Goal: Information Seeking & Learning: Check status

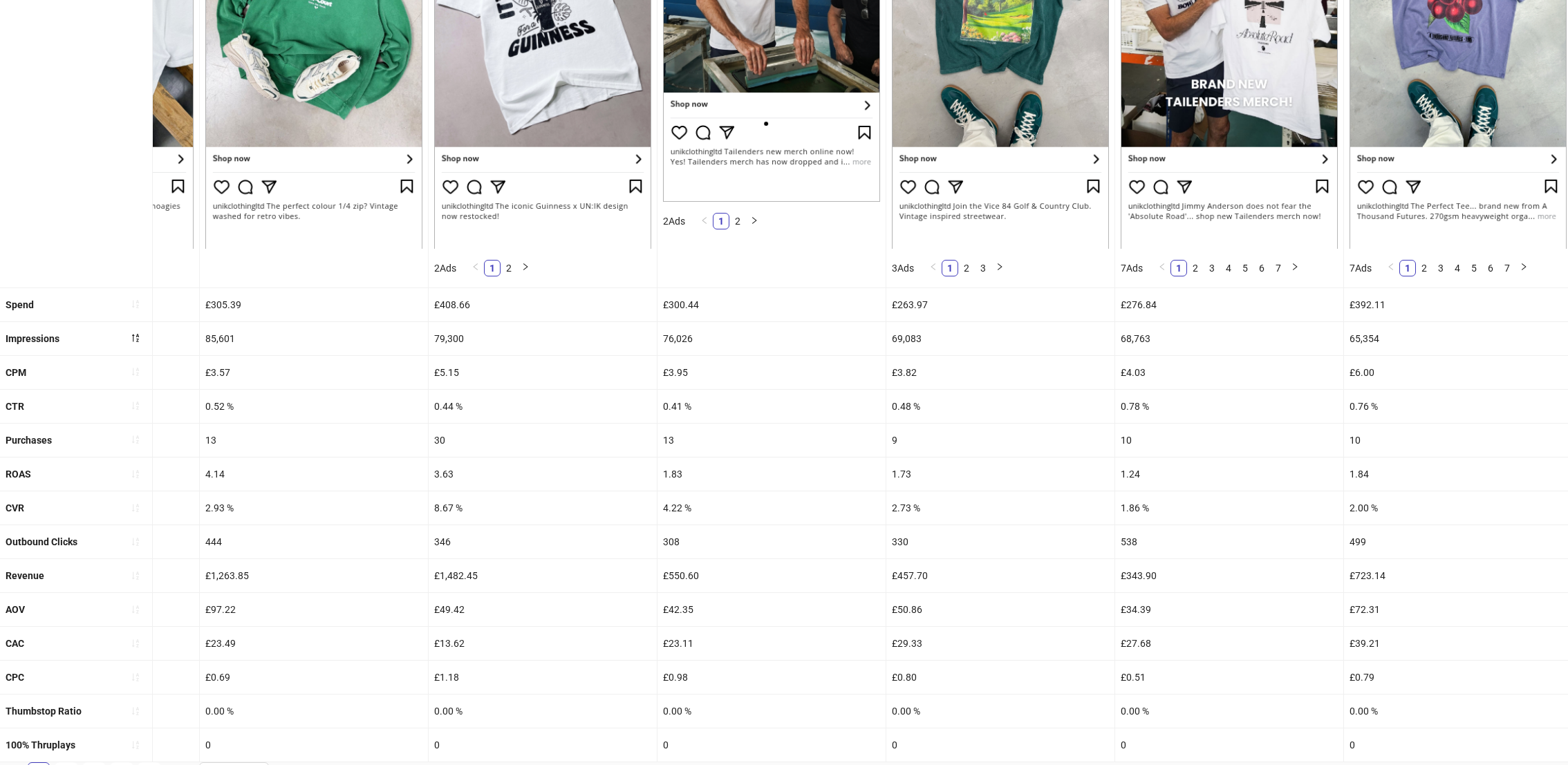
scroll to position [367, 0]
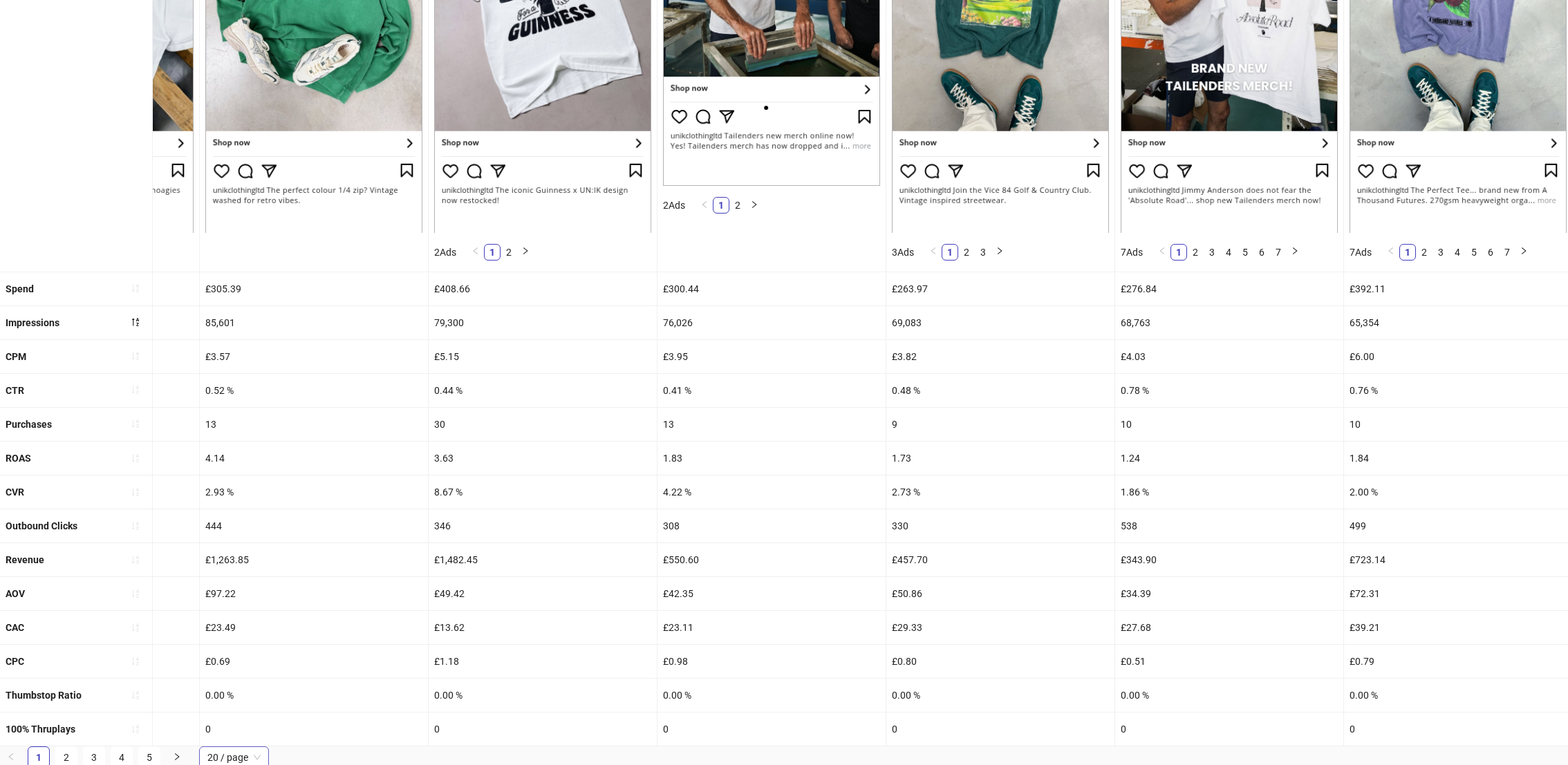
click at [239, 759] on span "20 / page" at bounding box center [234, 757] width 53 height 21
click at [242, 727] on div "100 / page" at bounding box center [234, 730] width 48 height 16
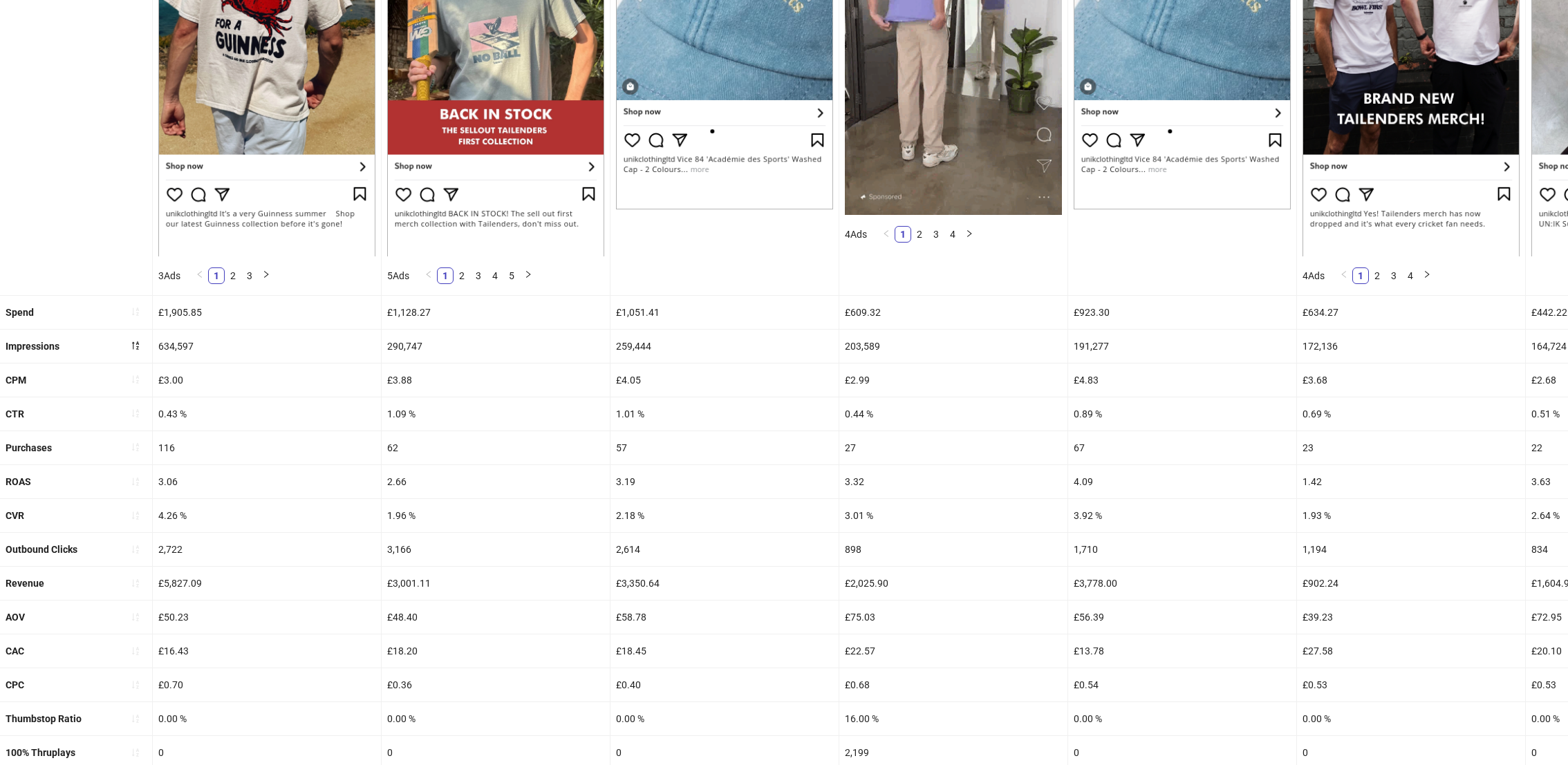
scroll to position [332, 0]
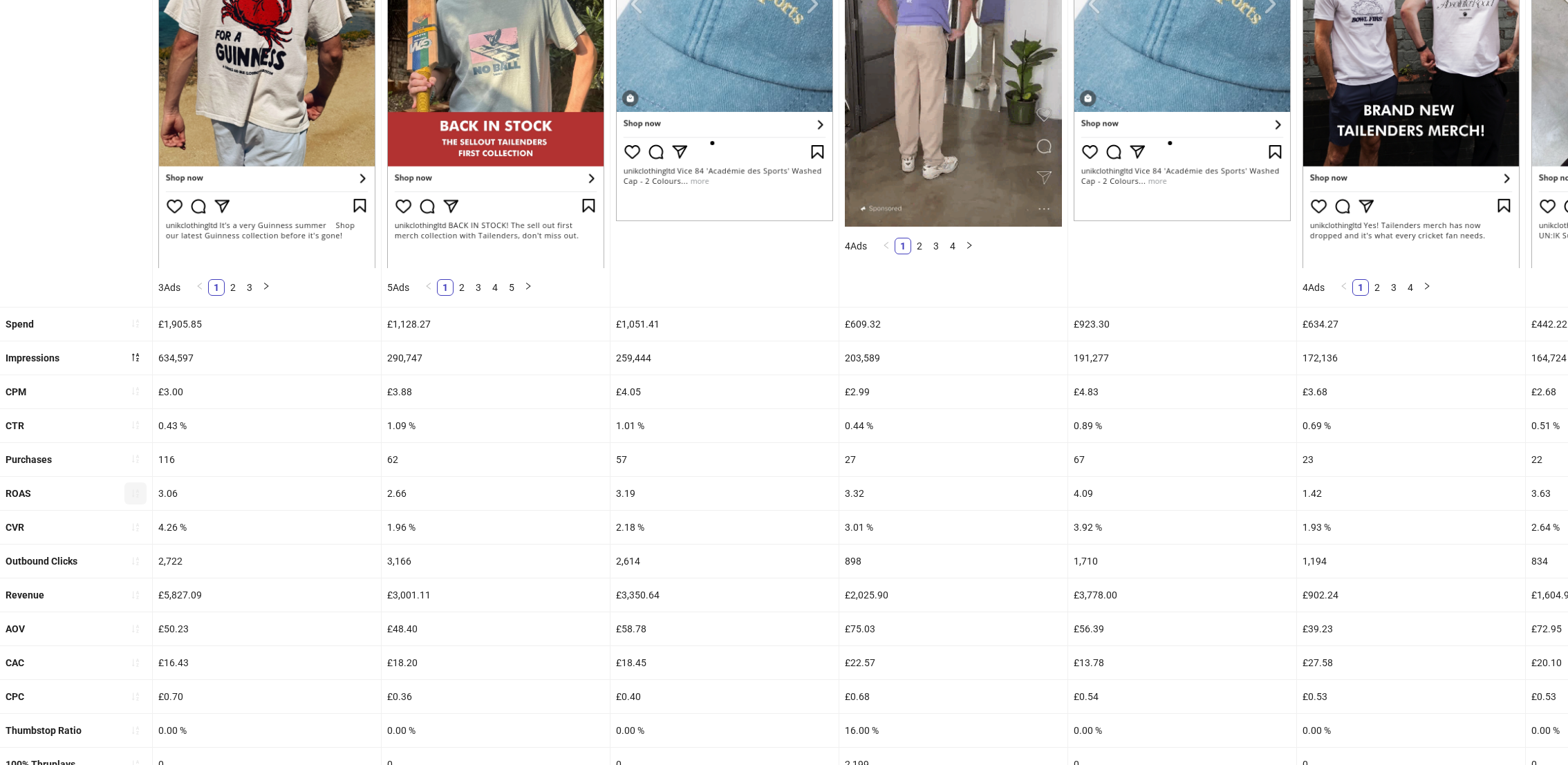
click at [135, 494] on icon "sort-ascending" at bounding box center [136, 494] width 9 height 9
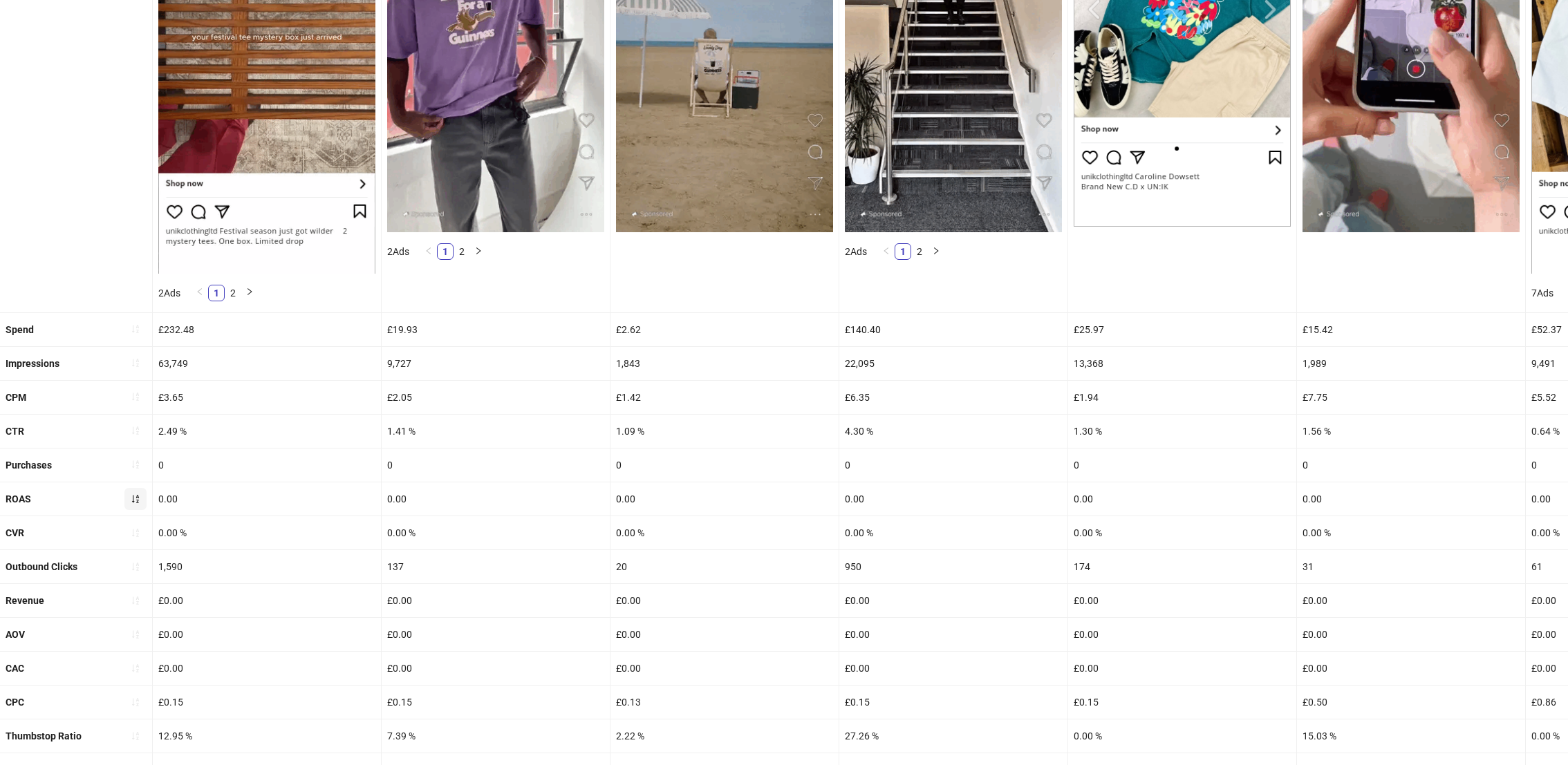
scroll to position [330, 0]
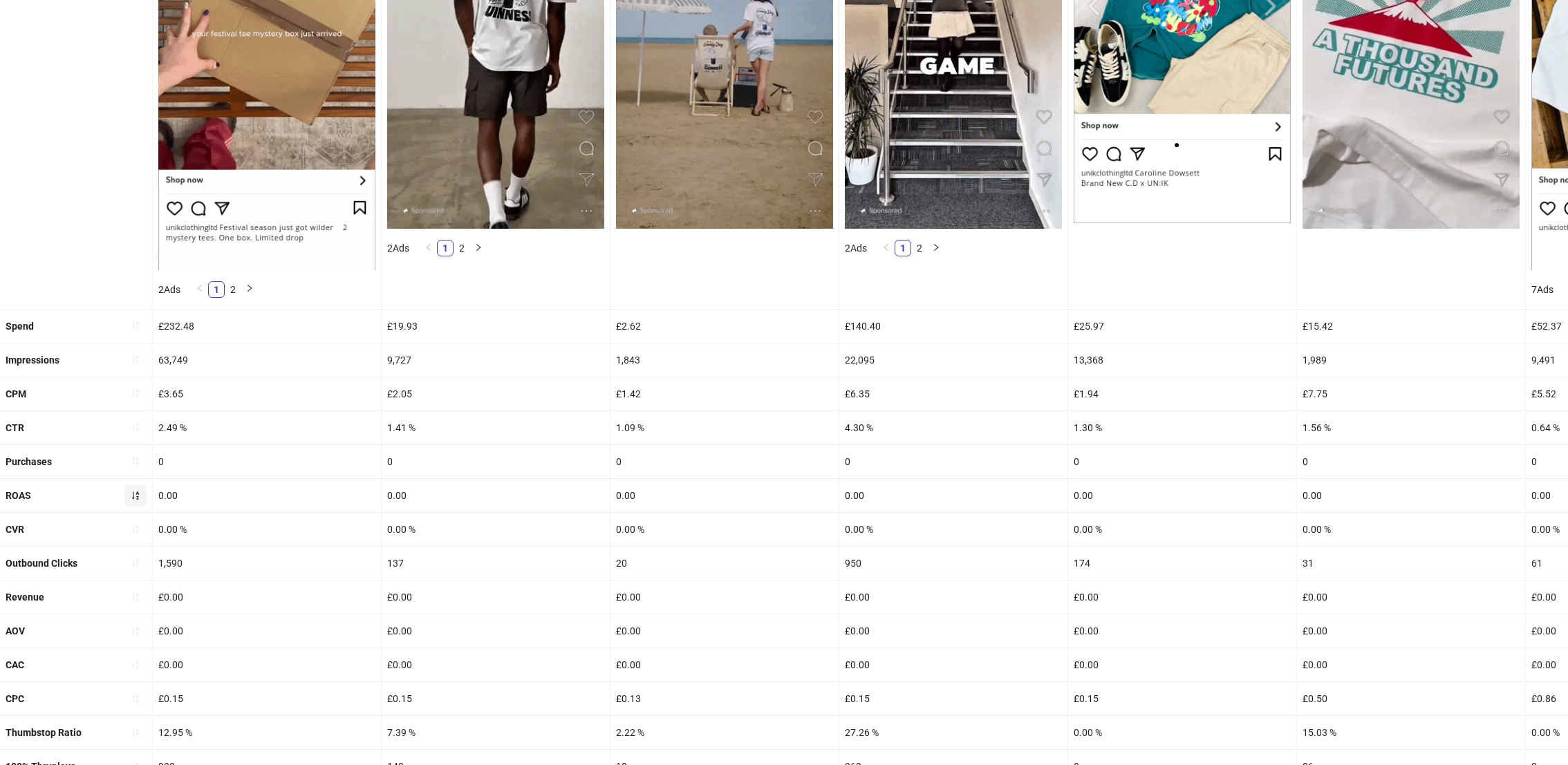
click at [137, 495] on icon "sort-ascending" at bounding box center [136, 495] width 9 height 9
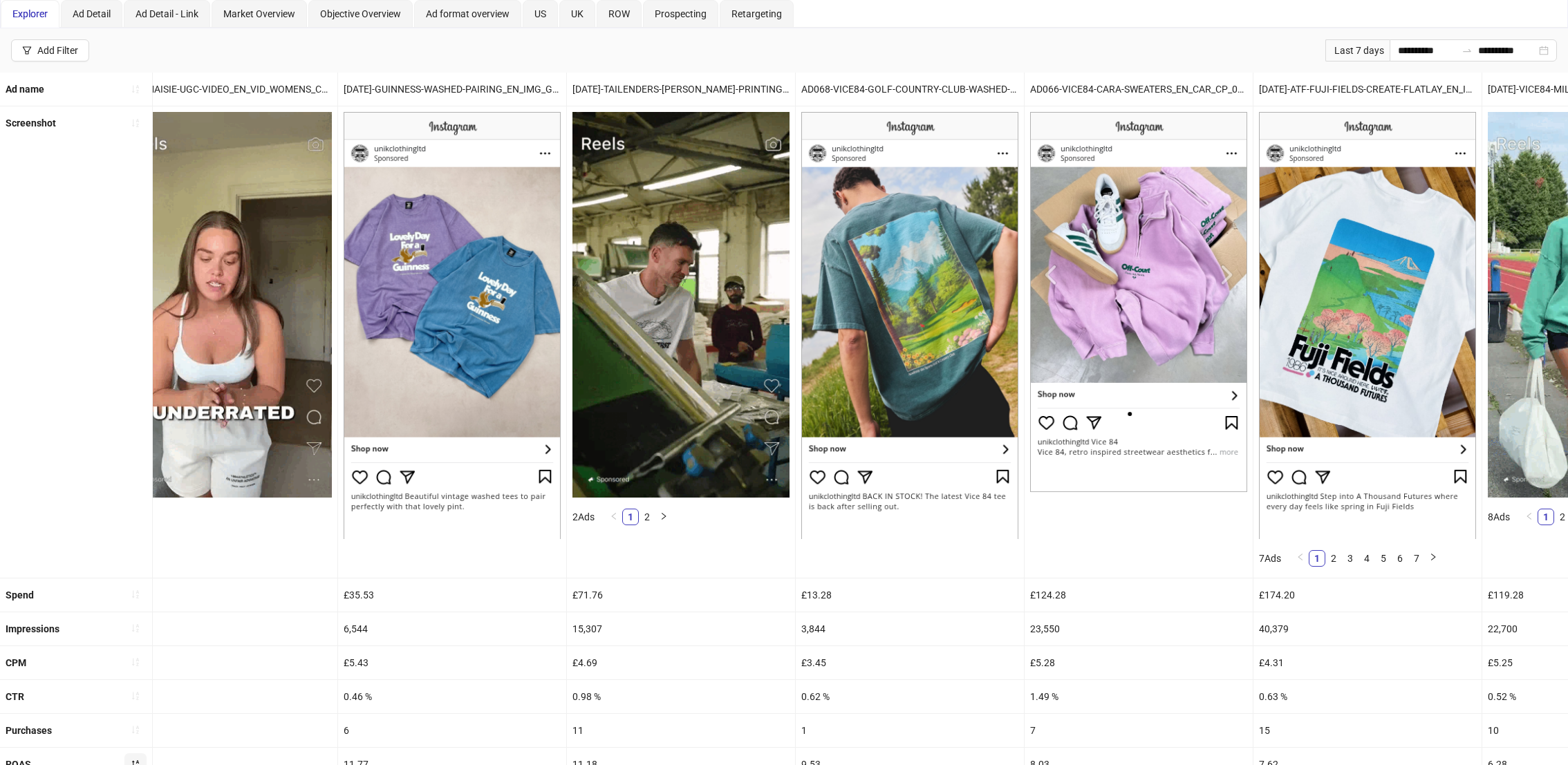
scroll to position [0, 0]
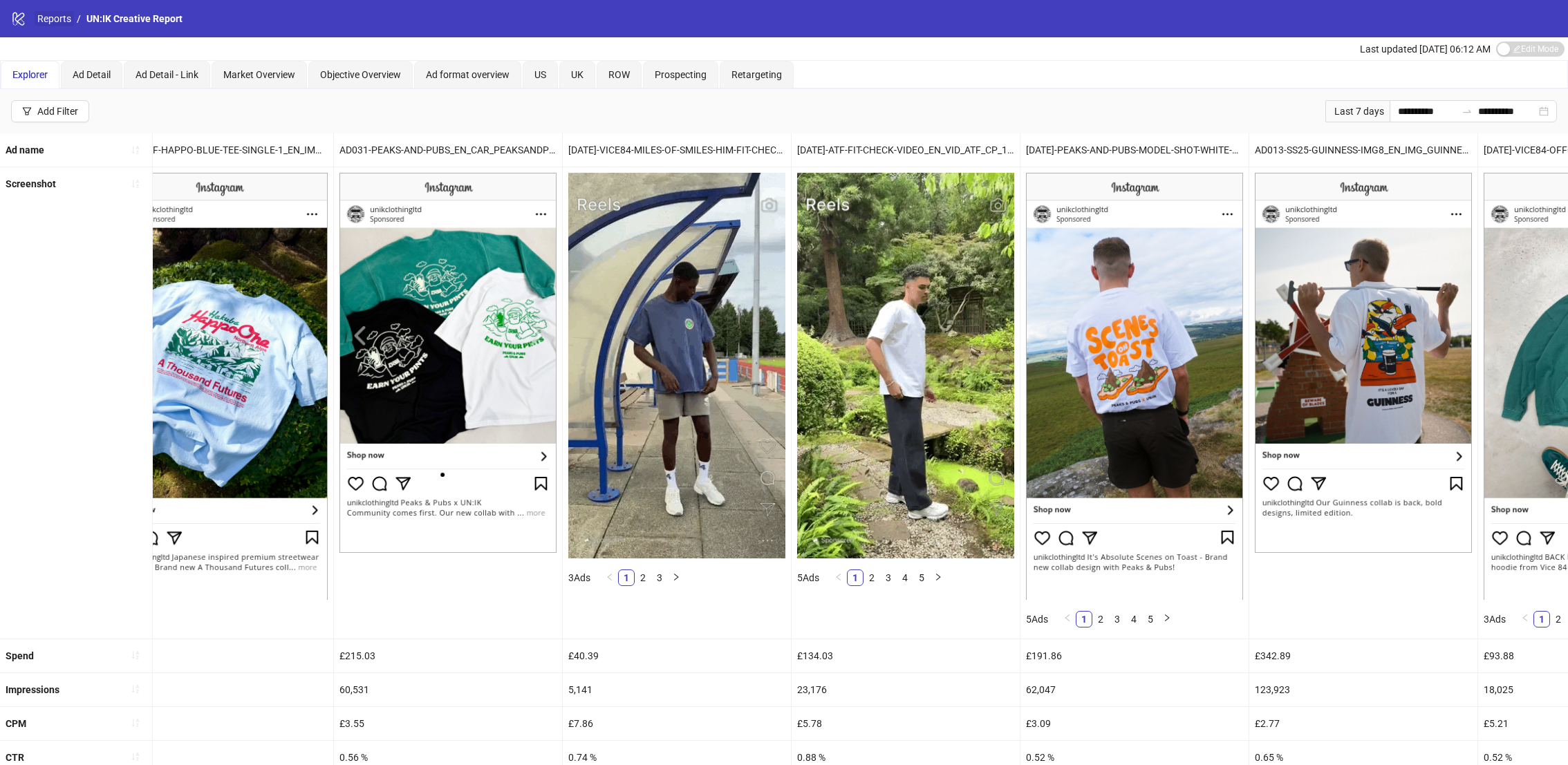
click at [58, 21] on link "Reports" at bounding box center [54, 19] width 40 height 16
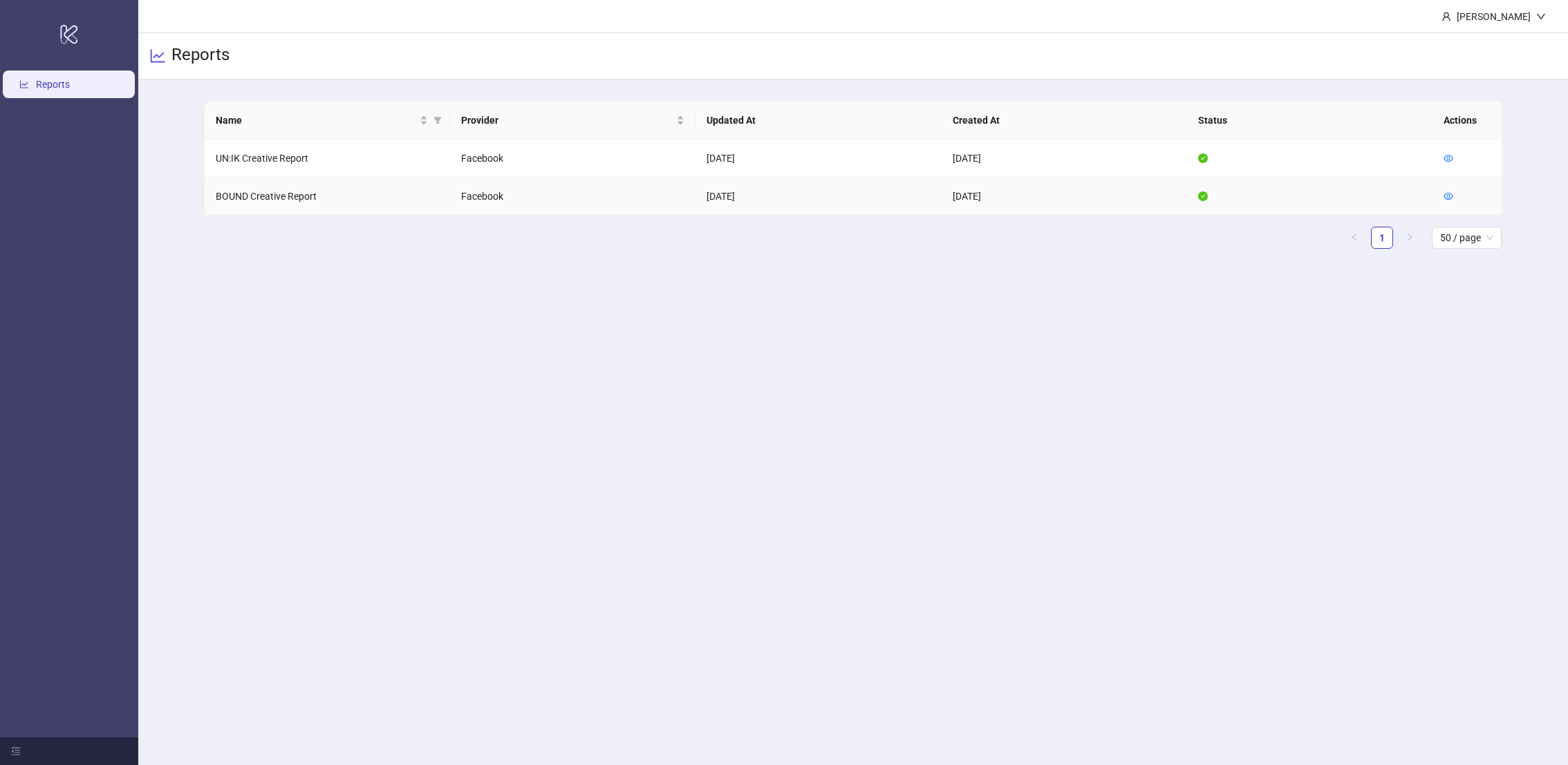
click at [274, 192] on td "BOUND Creative Report" at bounding box center [327, 197] width 246 height 38
click at [1442, 189] on td at bounding box center [1467, 197] width 69 height 38
click at [1451, 197] on icon "eye" at bounding box center [1449, 196] width 9 height 7
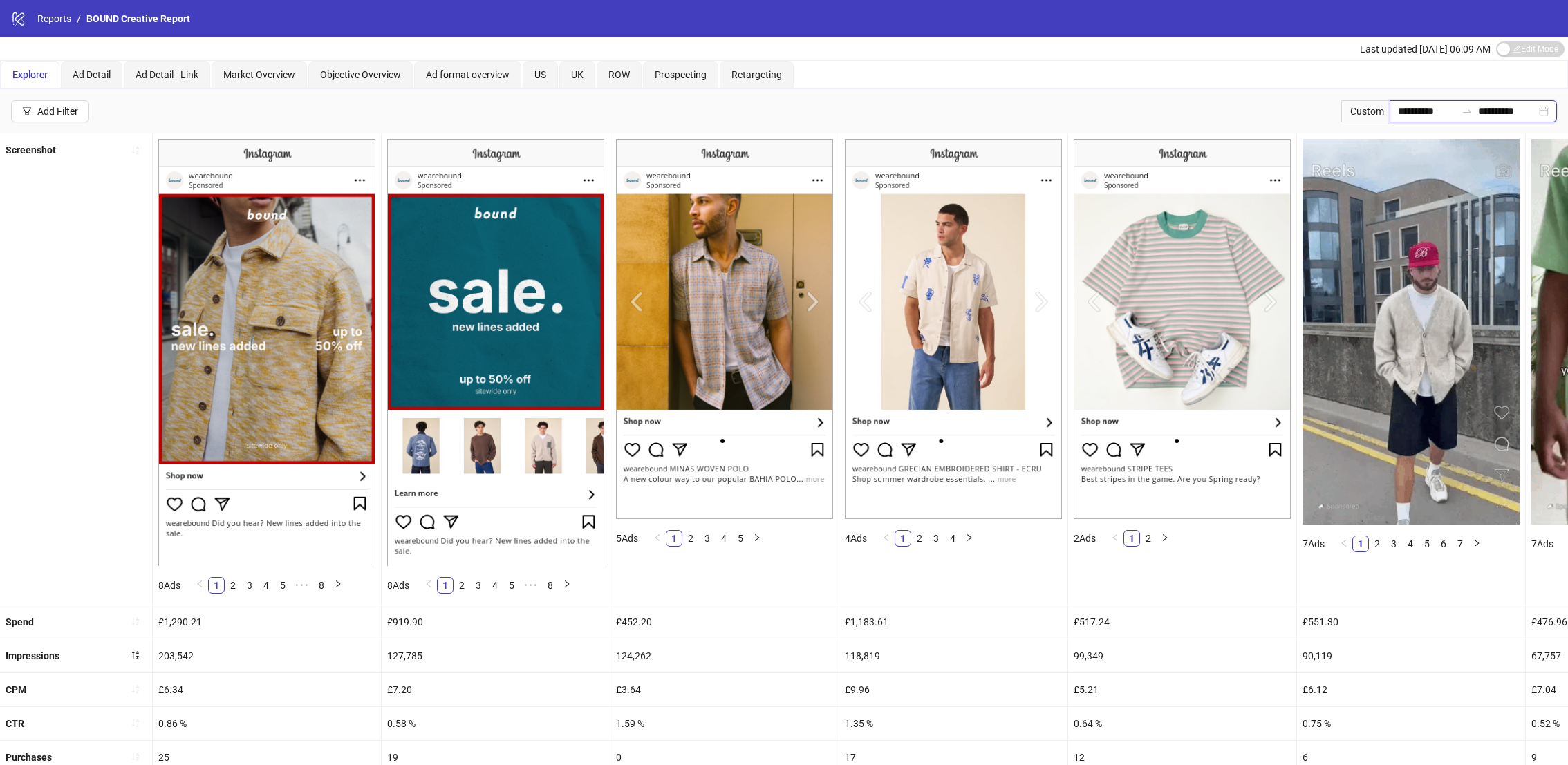
click at [1418, 104] on input "**********" at bounding box center [1427, 112] width 58 height 16
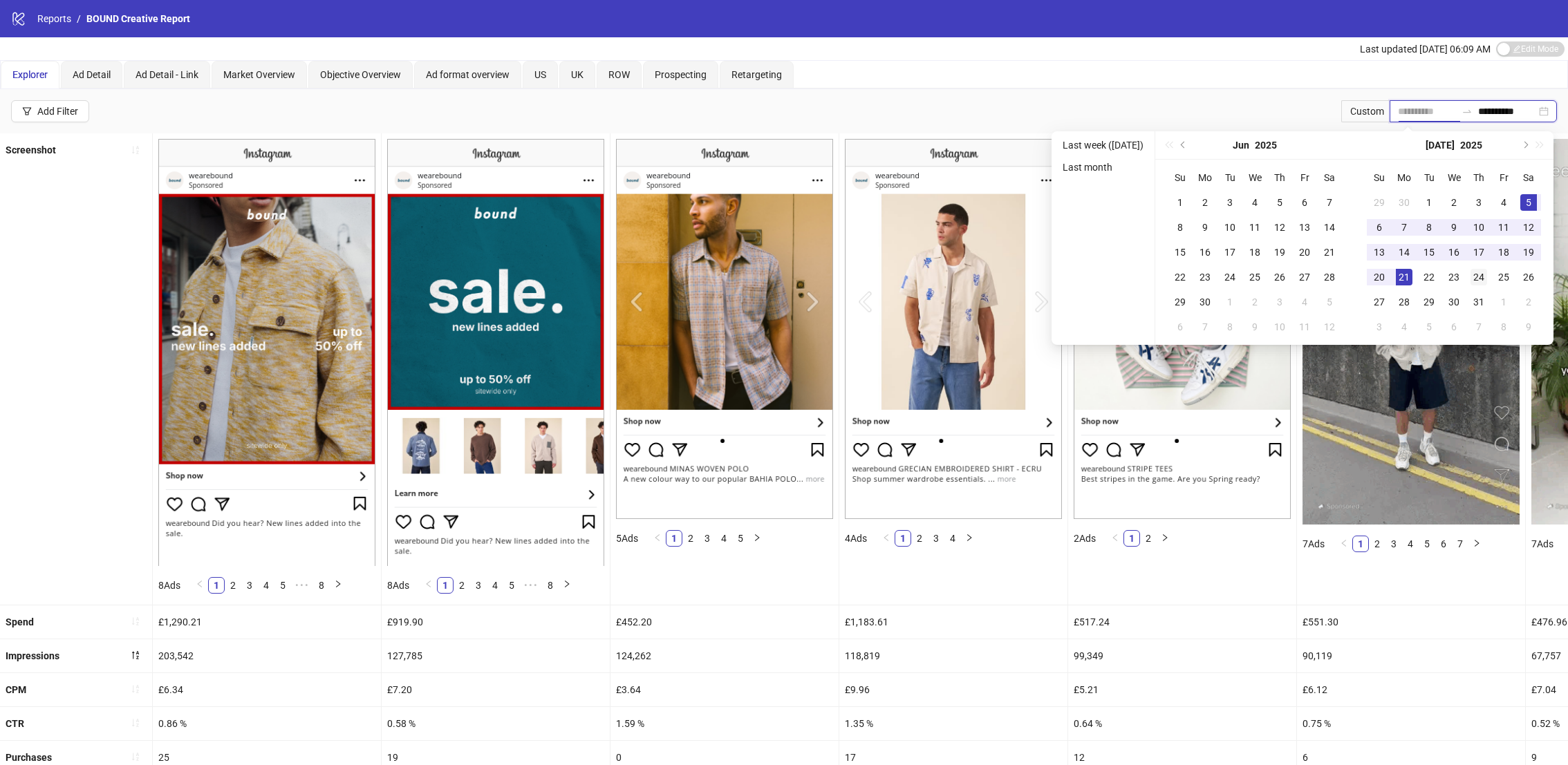
type input "**********"
click at [1473, 275] on div "24" at bounding box center [1478, 277] width 16 height 16
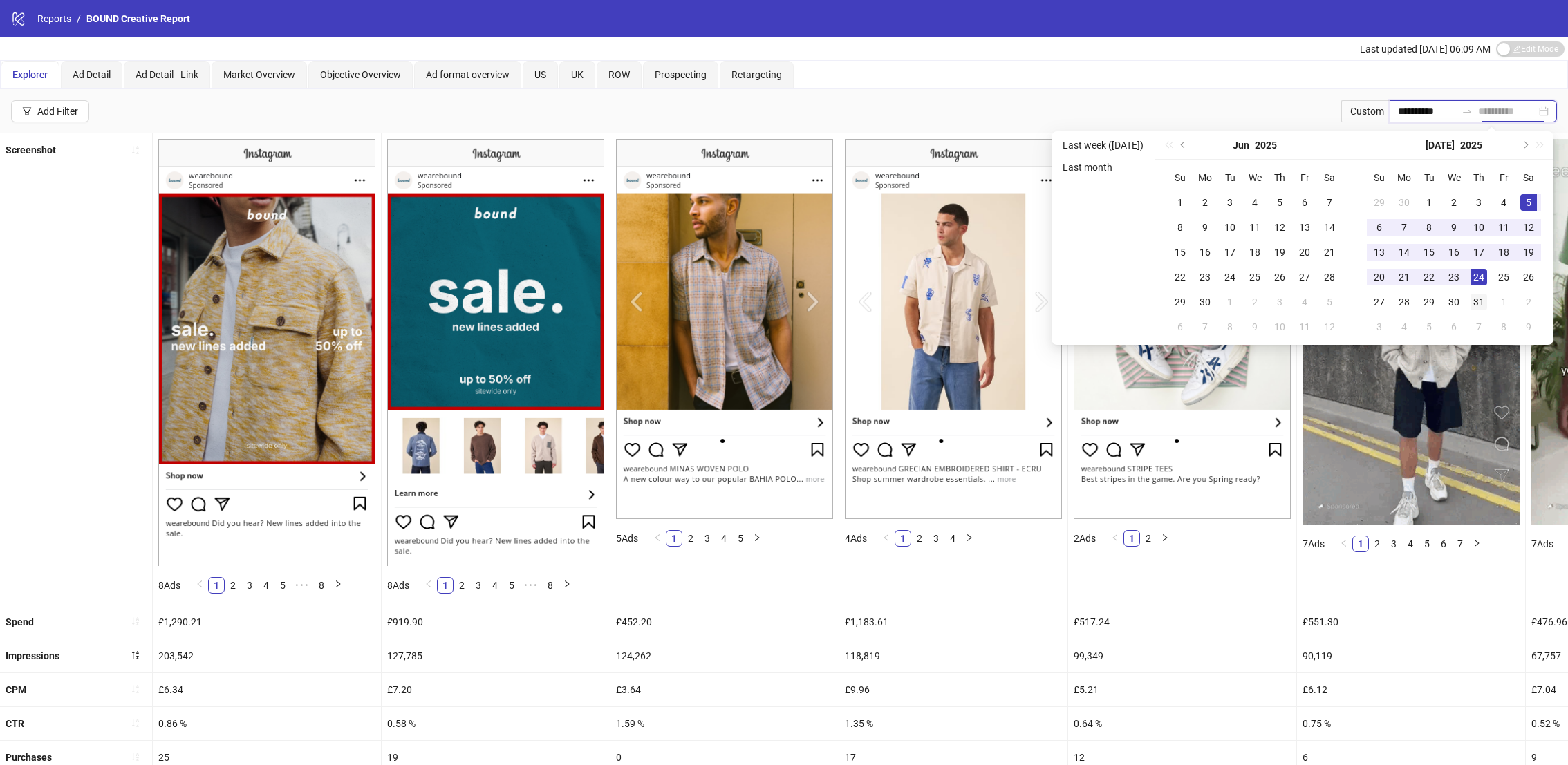
type input "**********"
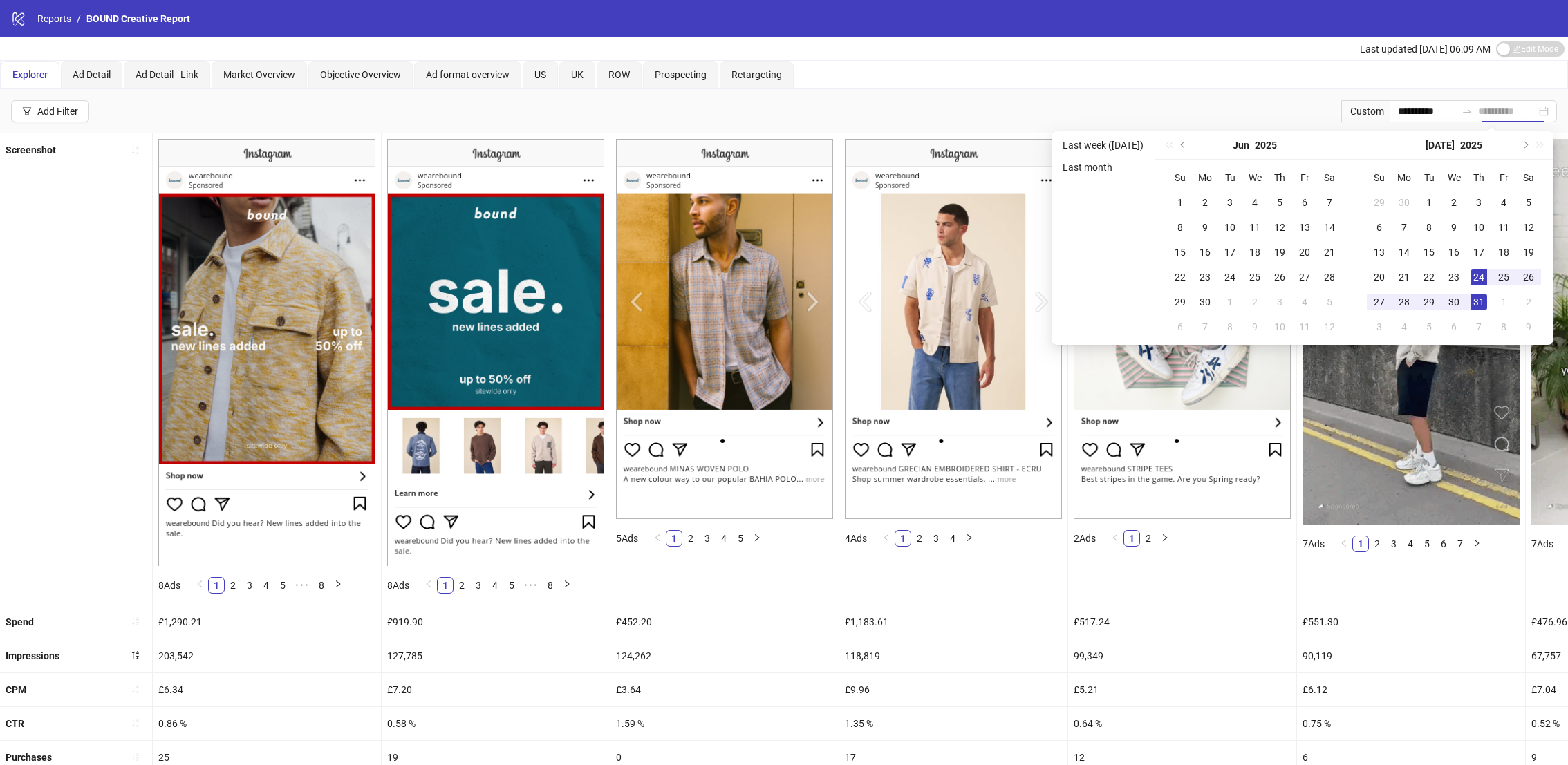
click at [1475, 298] on div "31" at bounding box center [1478, 302] width 16 height 16
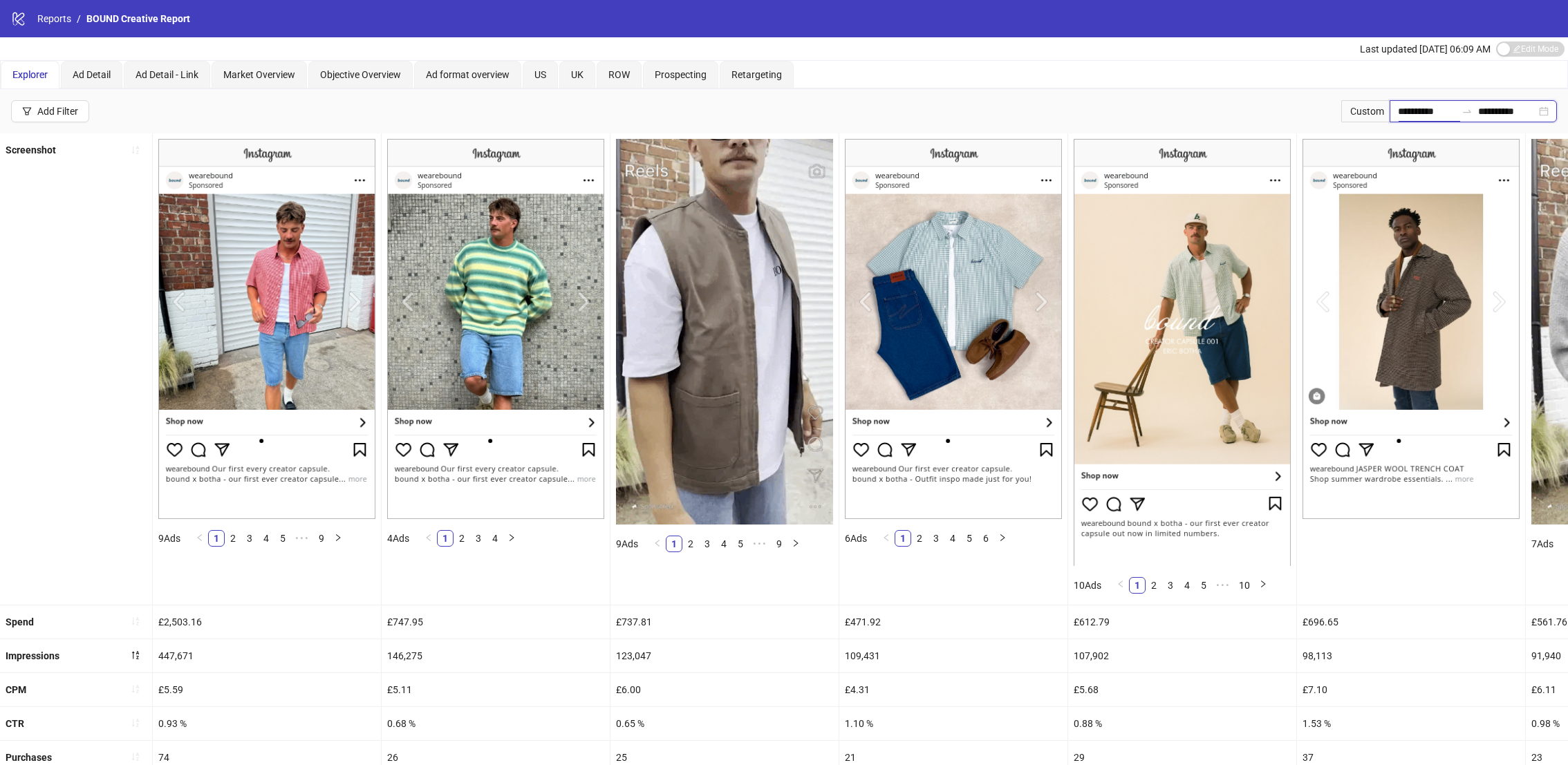
click at [1428, 114] on input "**********" at bounding box center [1427, 112] width 58 height 16
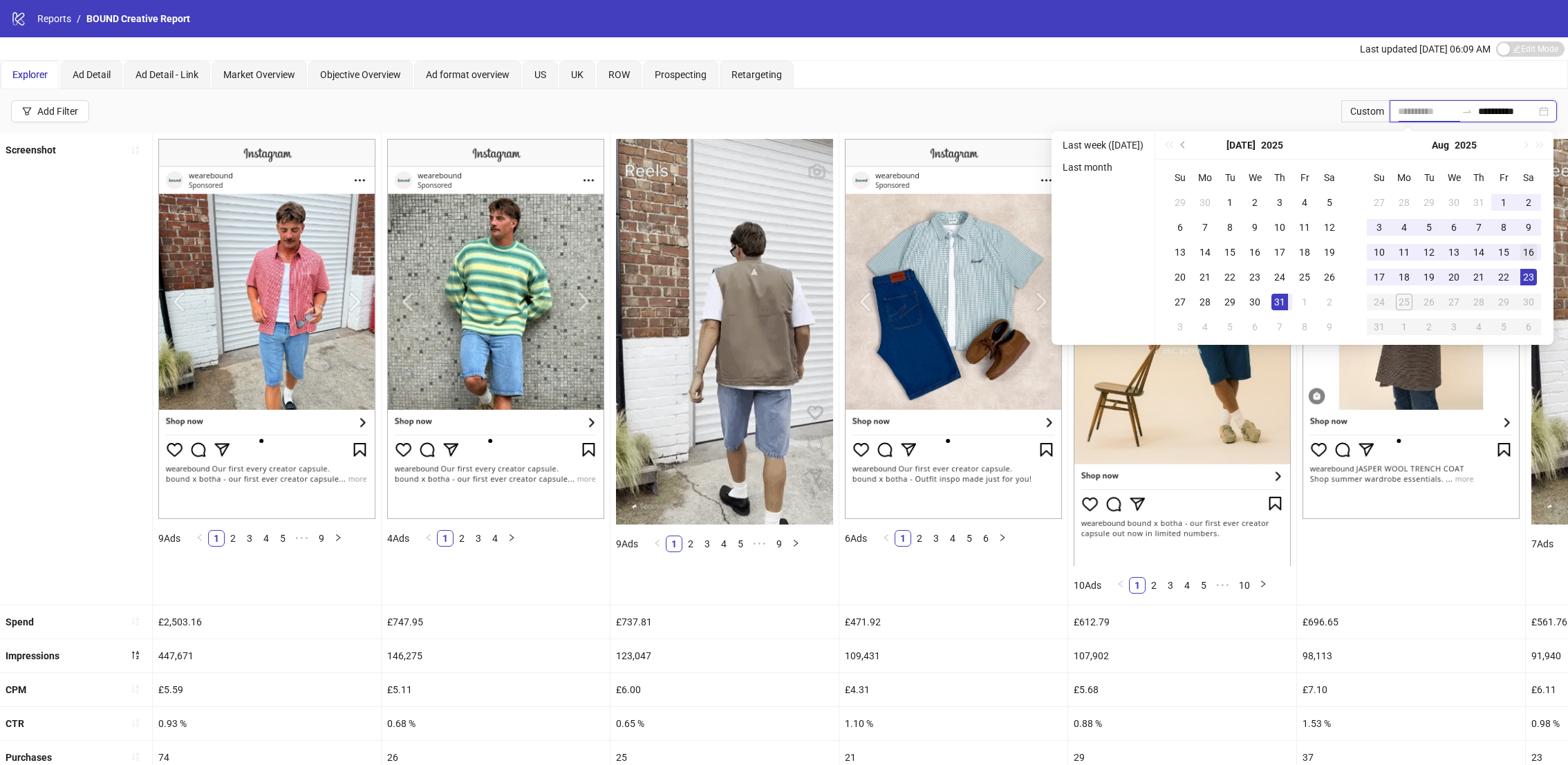
type input "**********"
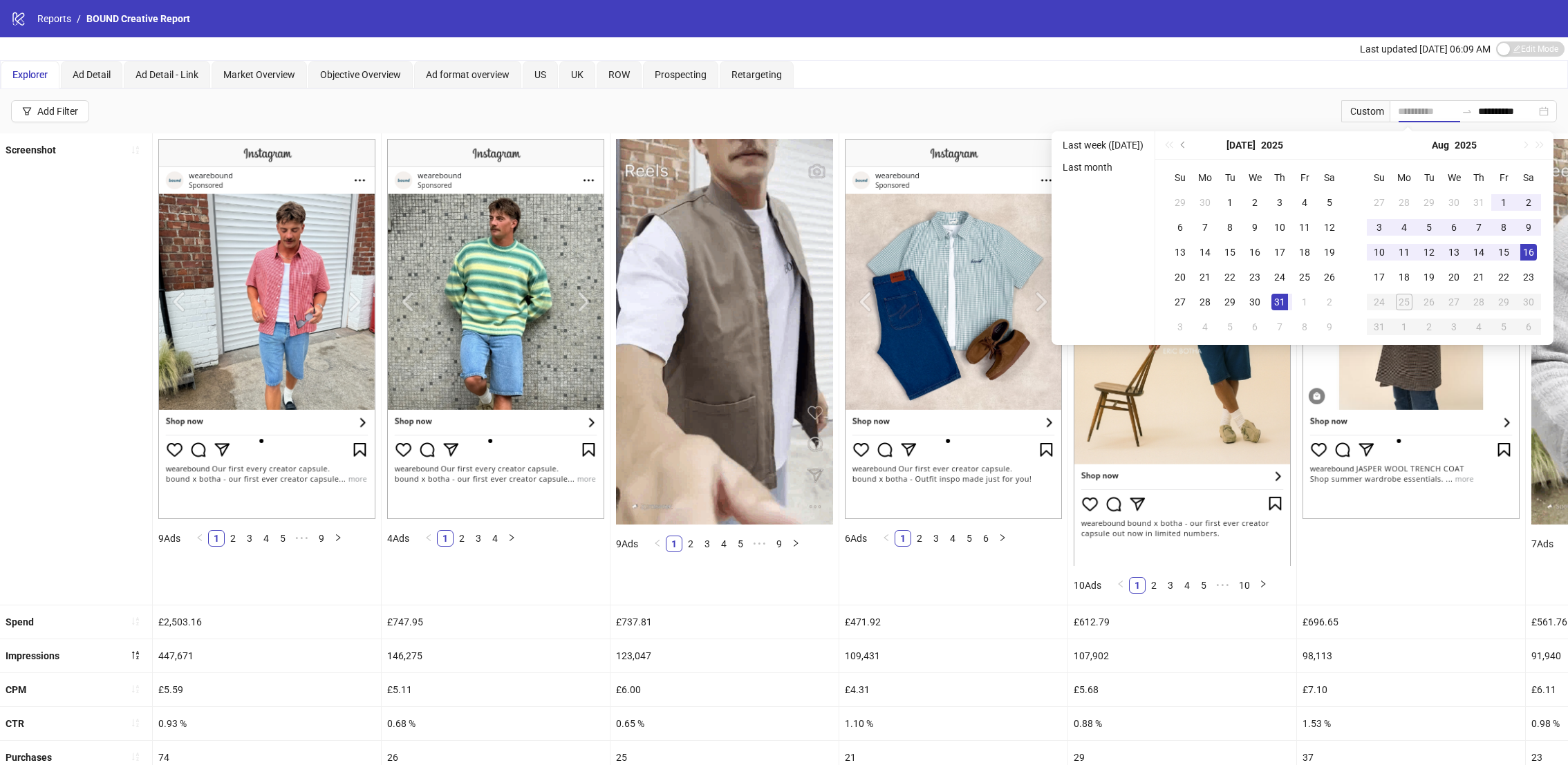
click at [1537, 257] on div "16" at bounding box center [1528, 252] width 16 height 16
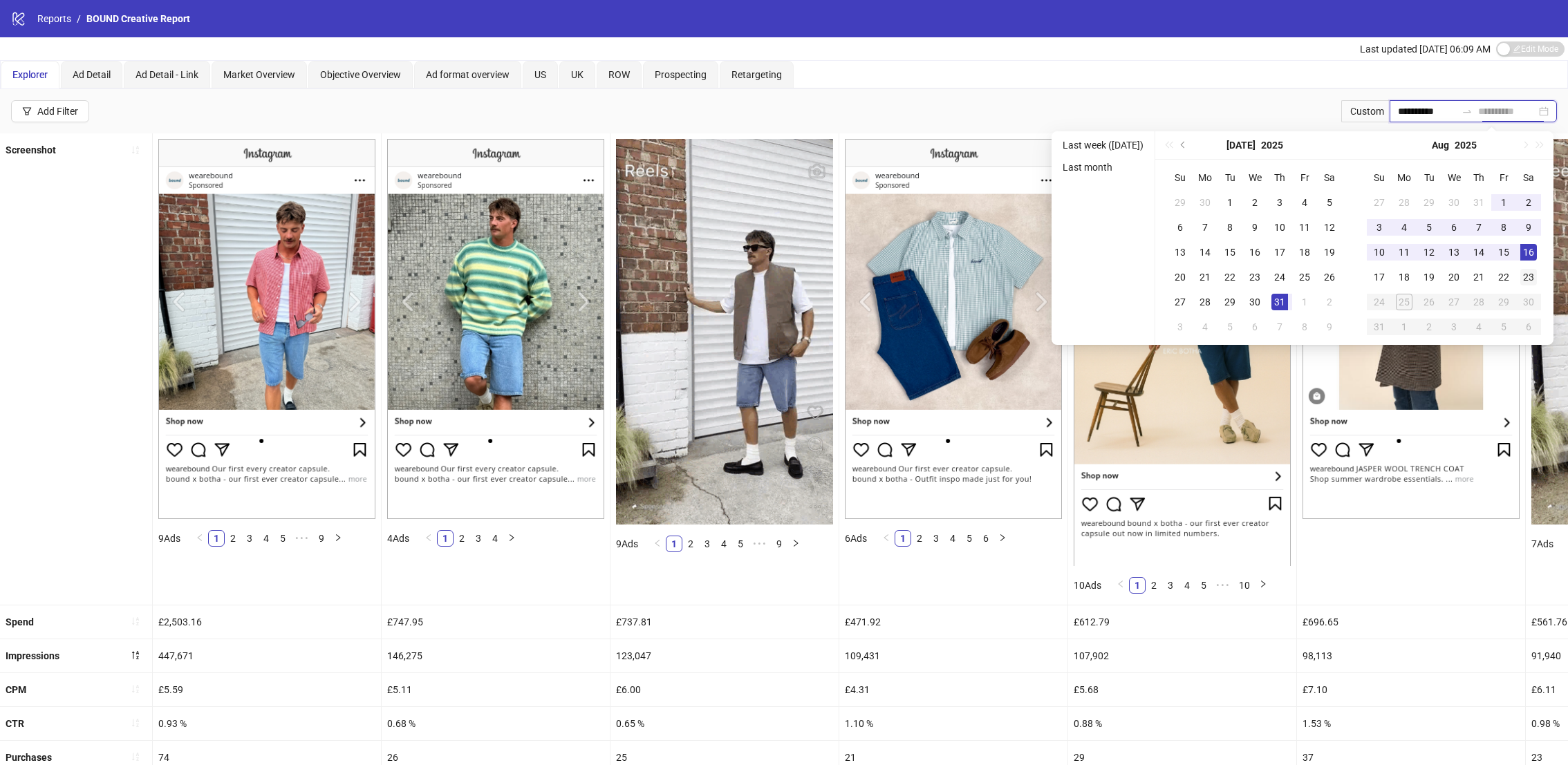
type input "**********"
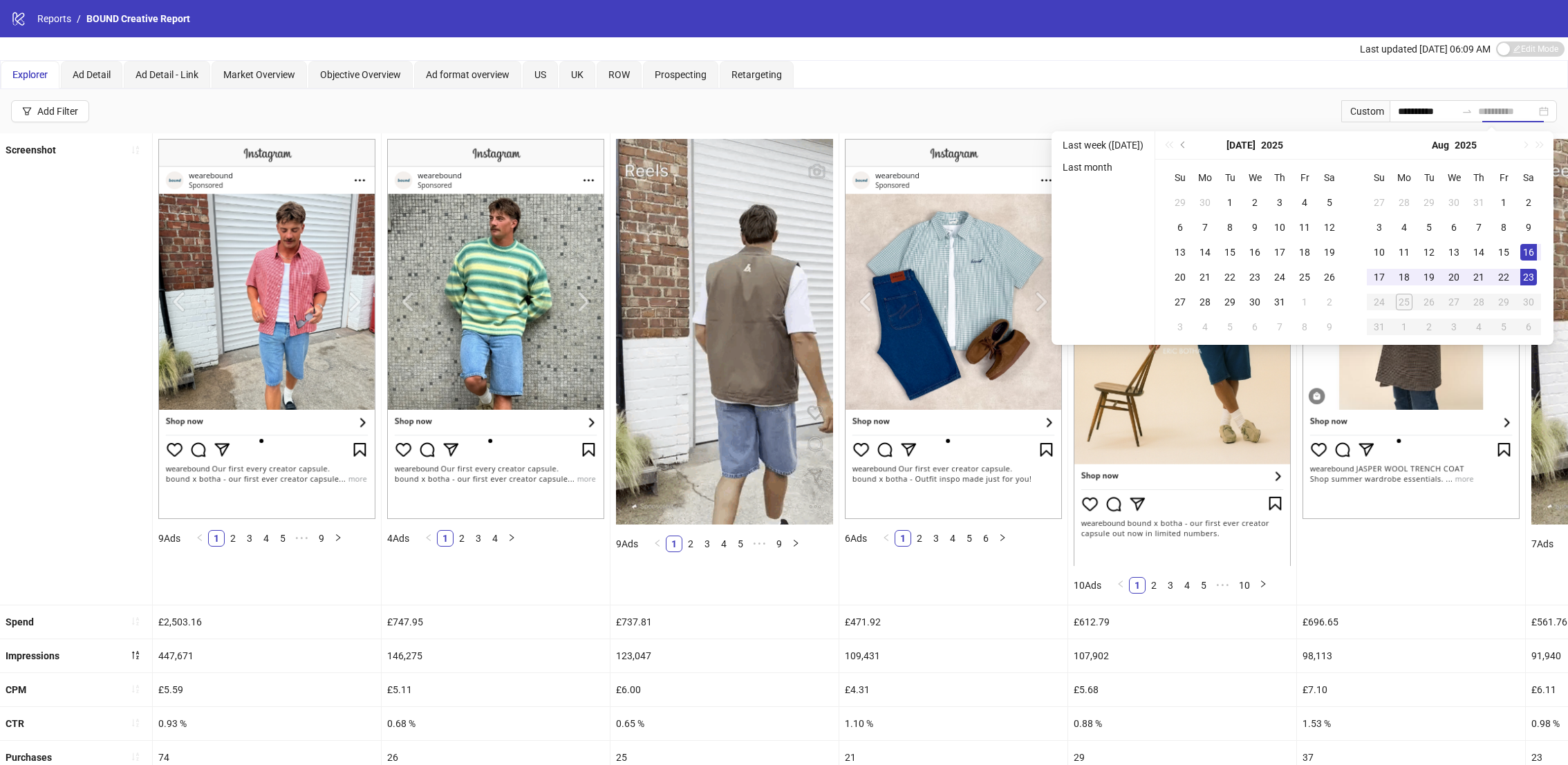
click at [1536, 271] on div "23" at bounding box center [1528, 277] width 16 height 16
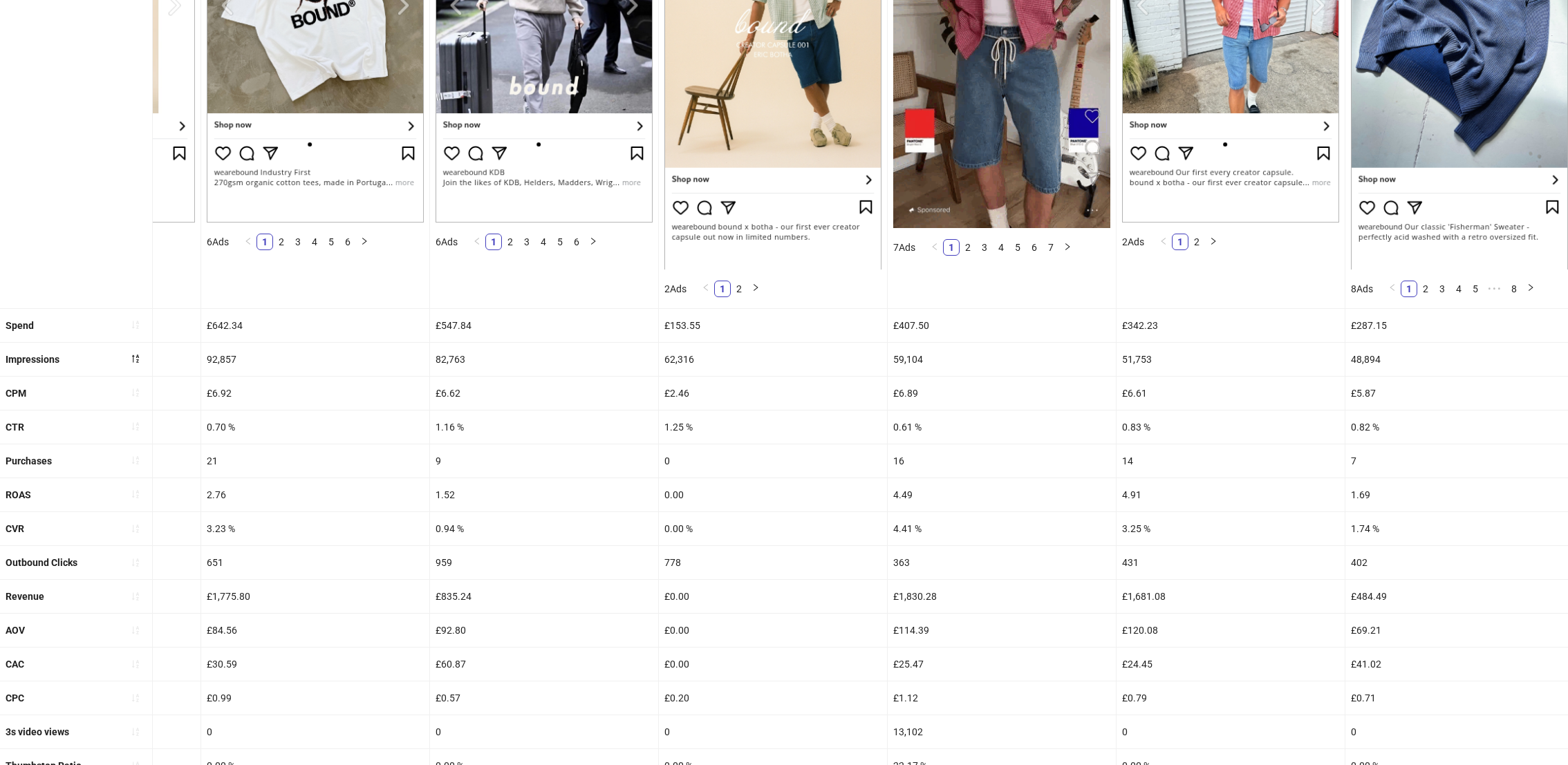
scroll to position [401, 0]
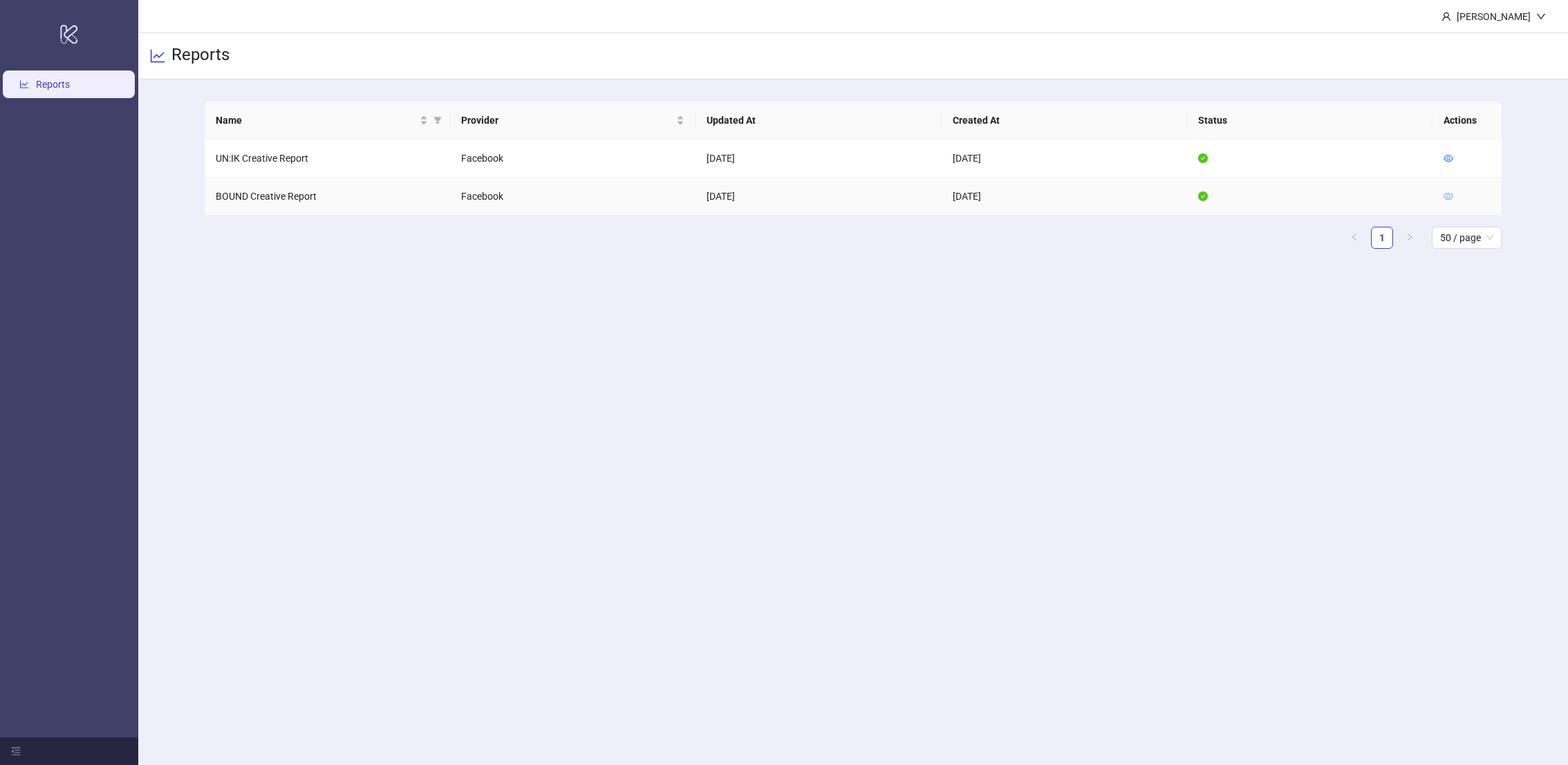
click at [1448, 193] on icon "eye" at bounding box center [1449, 196] width 9 height 7
click at [1448, 198] on icon "eye" at bounding box center [1448, 197] width 9 height 9
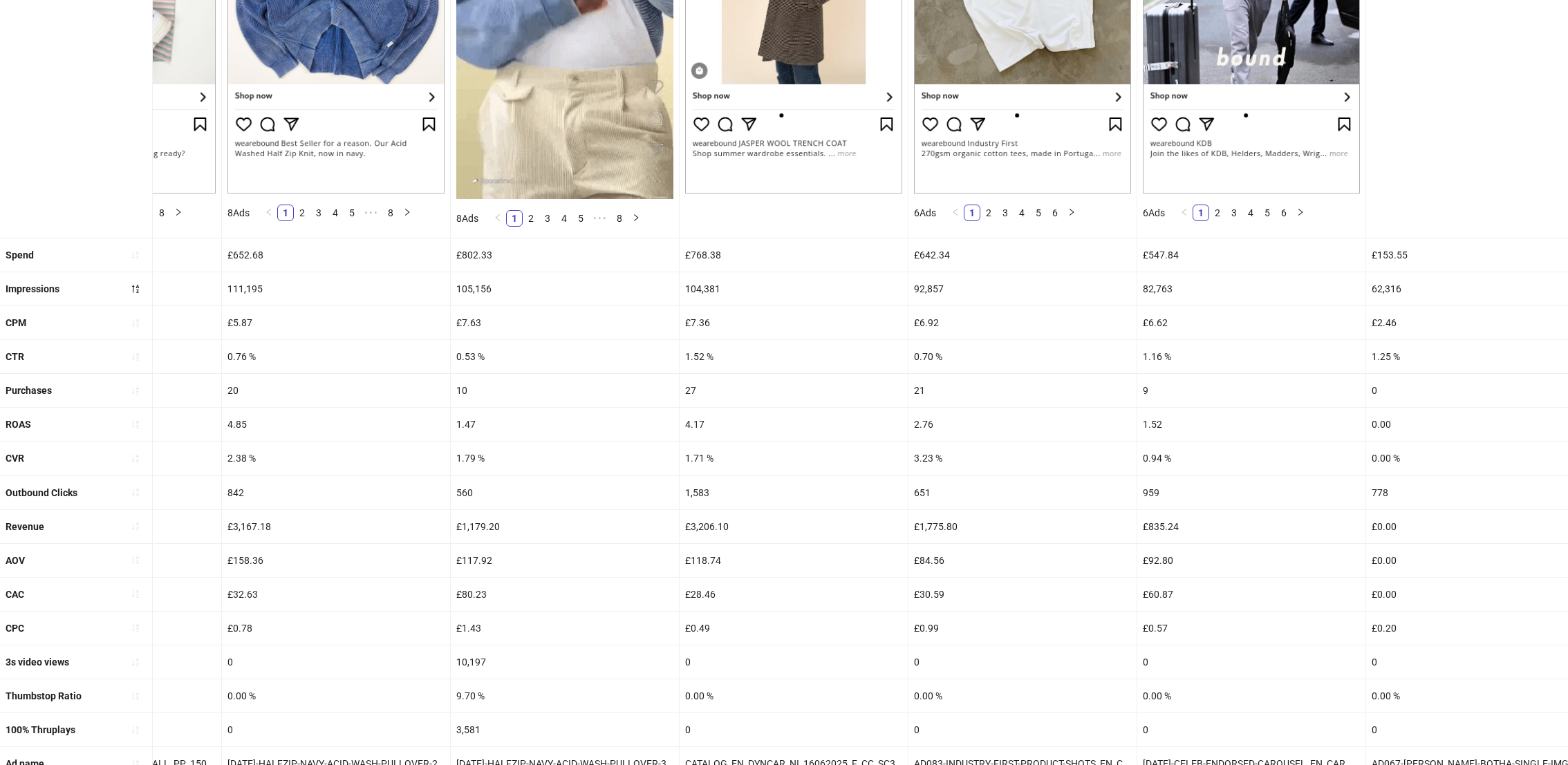
scroll to position [360, 0]
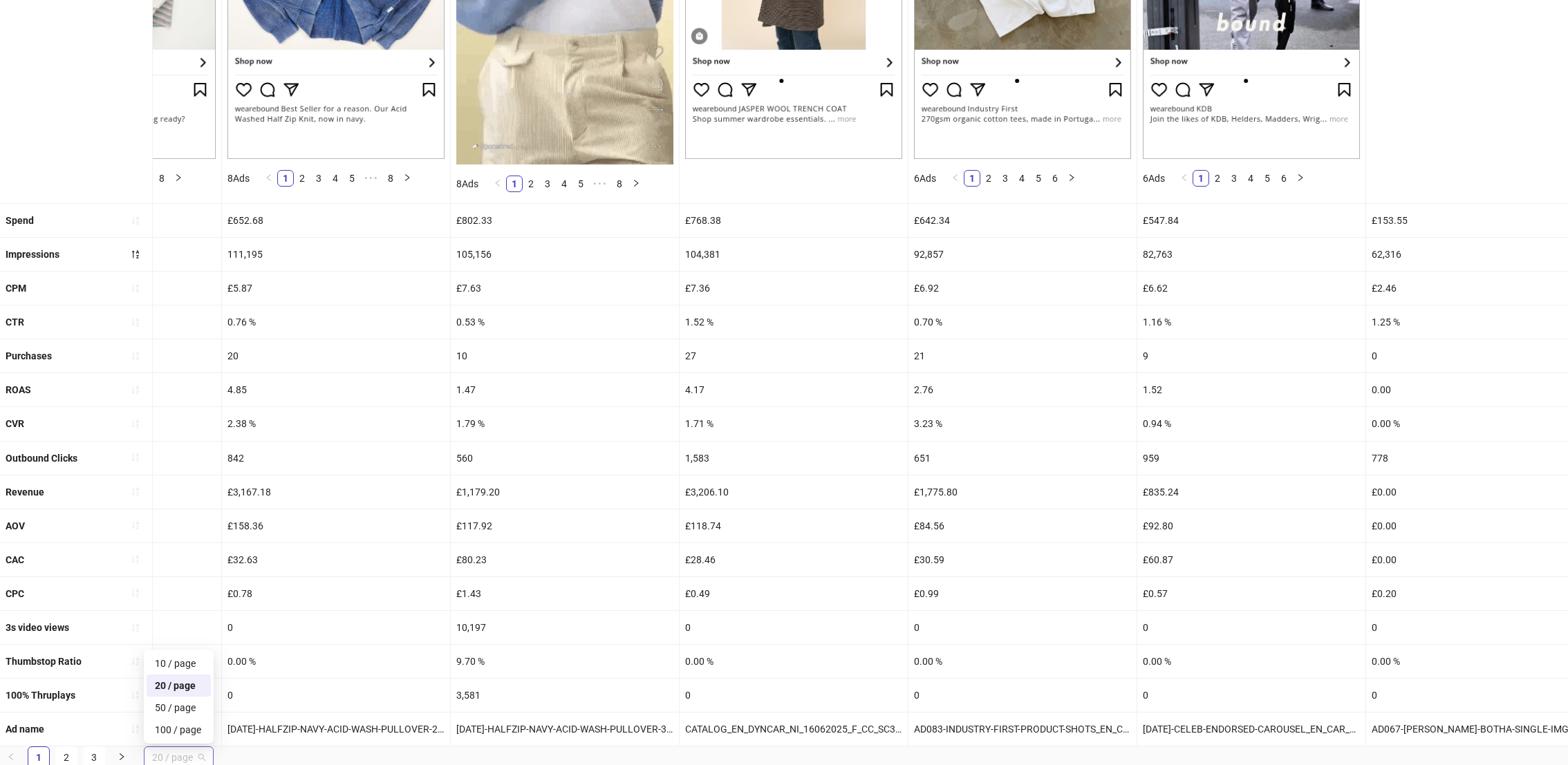
click at [194, 753] on span "20 / page" at bounding box center [179, 757] width 53 height 21
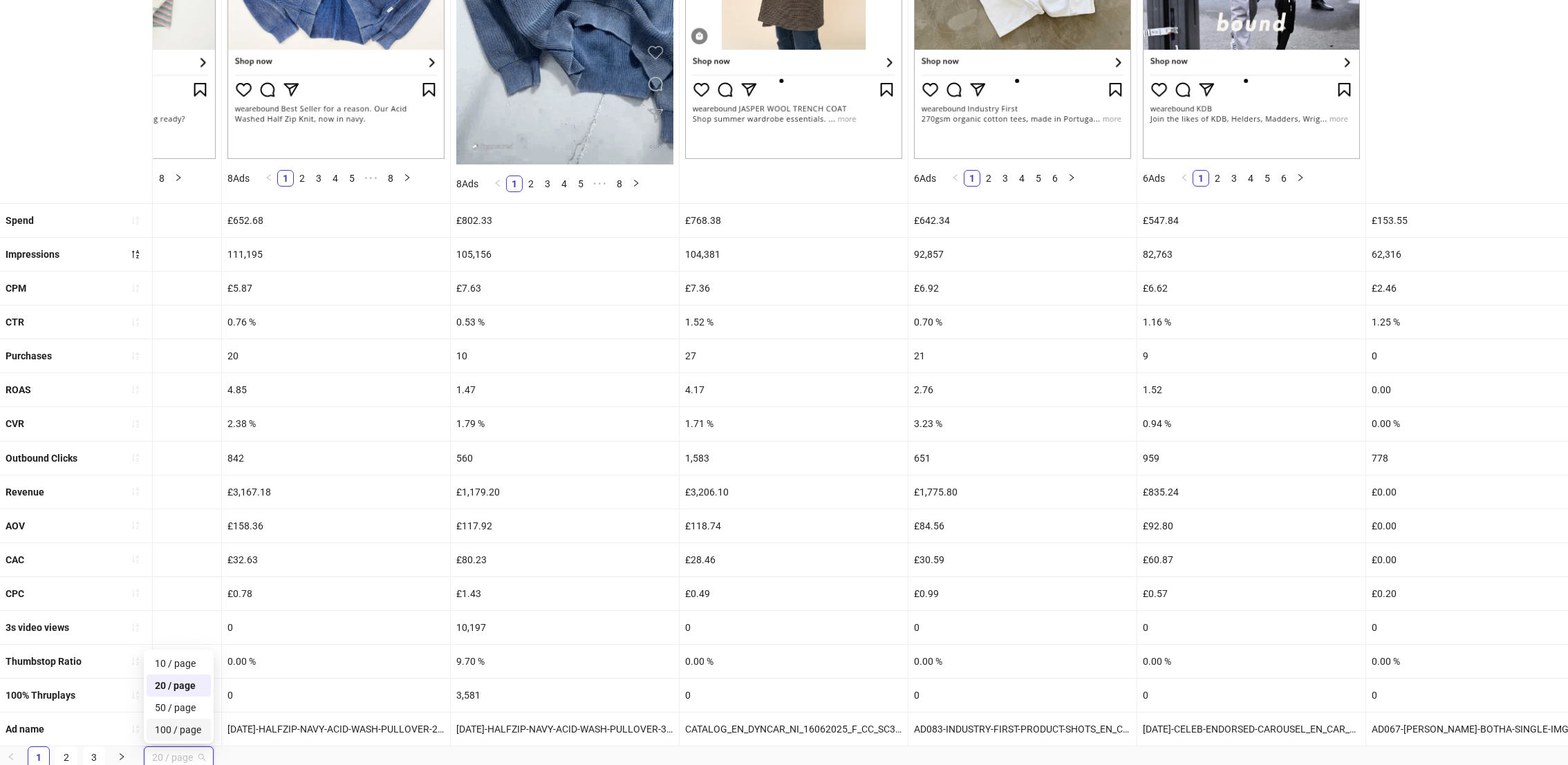
click at [177, 719] on div "100 / page" at bounding box center [179, 730] width 64 height 22
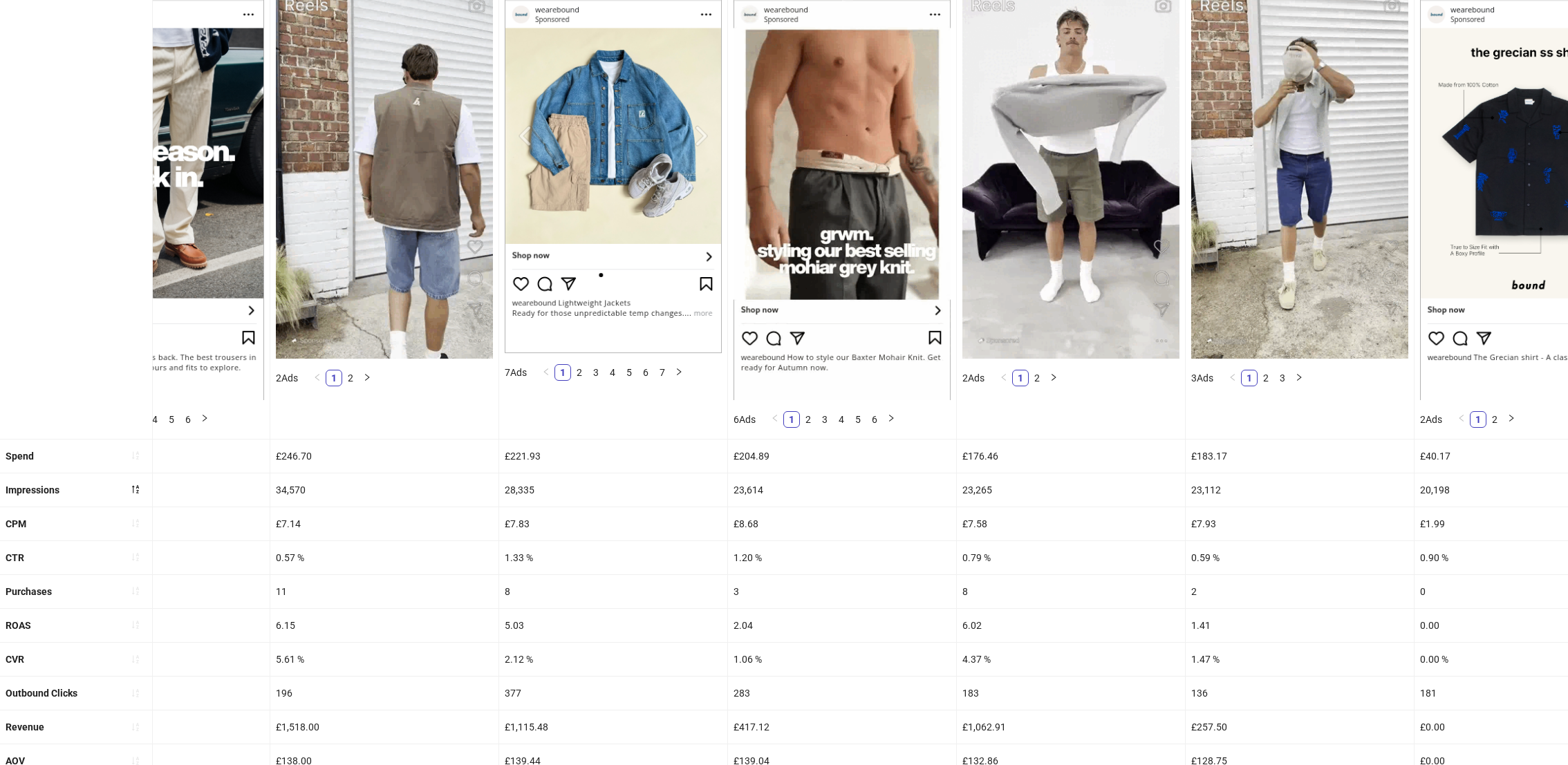
scroll to position [171, 0]
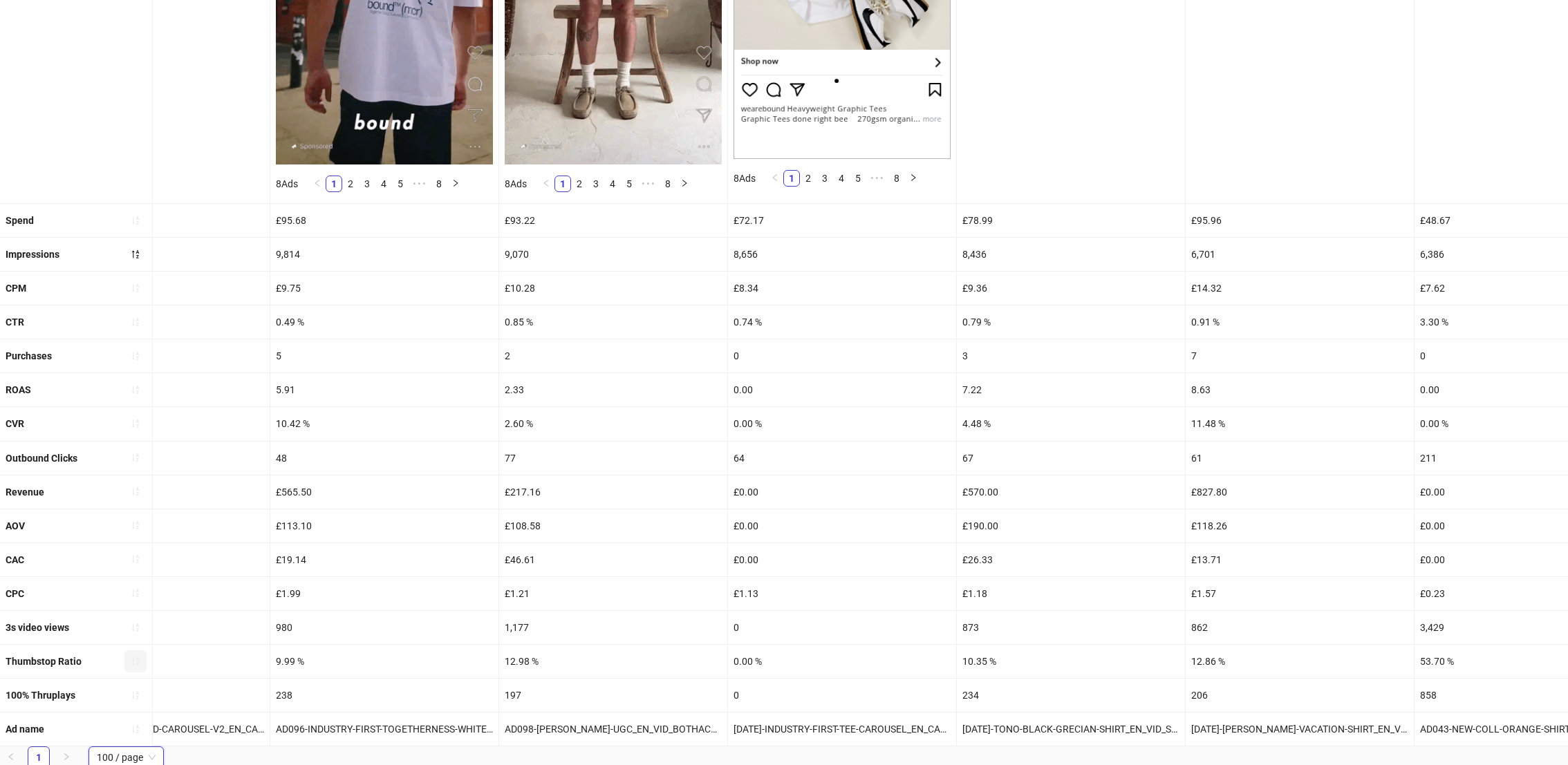
click at [134, 661] on icon "sort-ascending" at bounding box center [136, 661] width 9 height 9
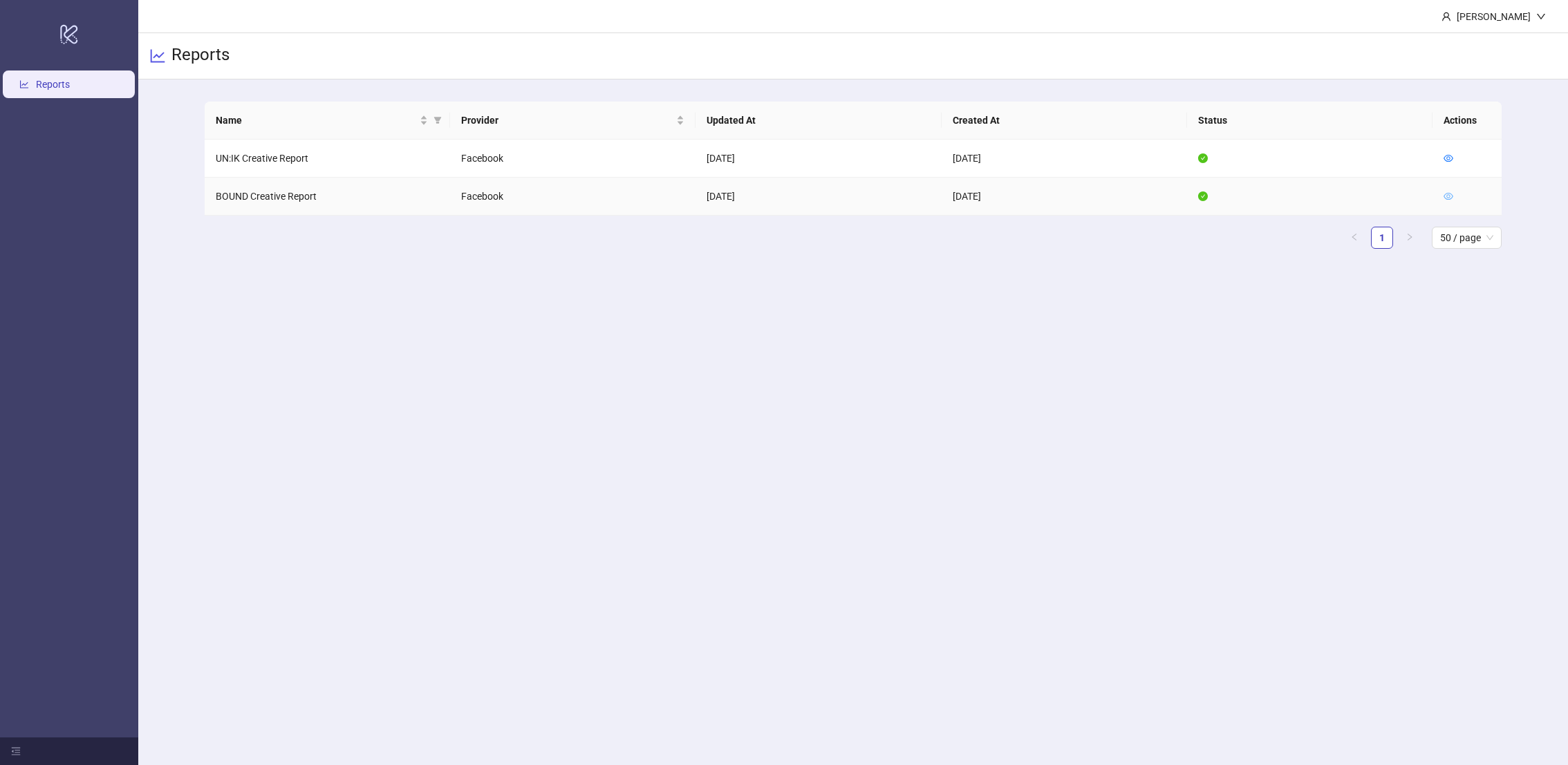
click at [1447, 192] on icon "eye" at bounding box center [1448, 197] width 9 height 9
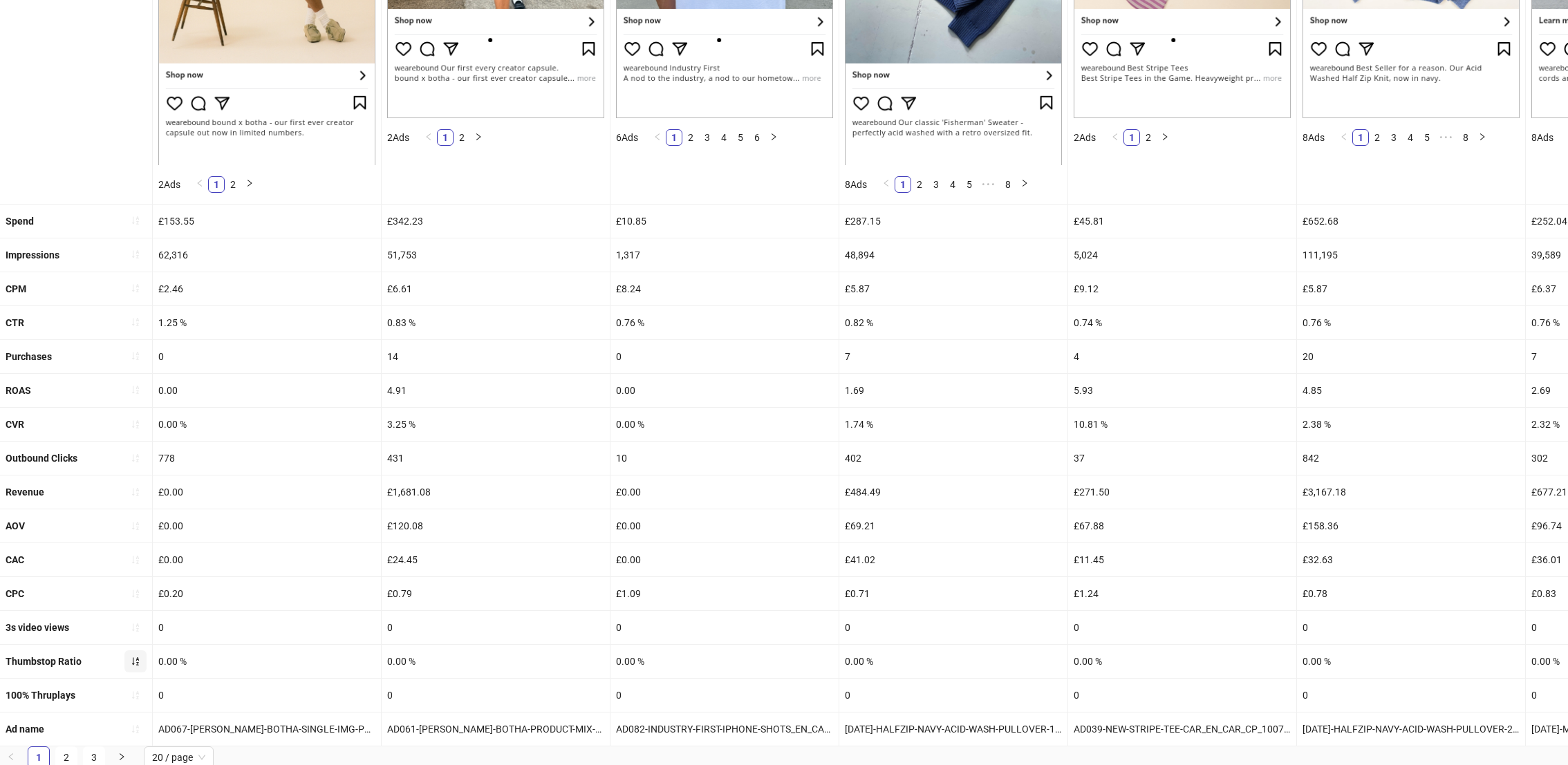
click at [132, 661] on icon "sort-ascending" at bounding box center [135, 661] width 7 height 9
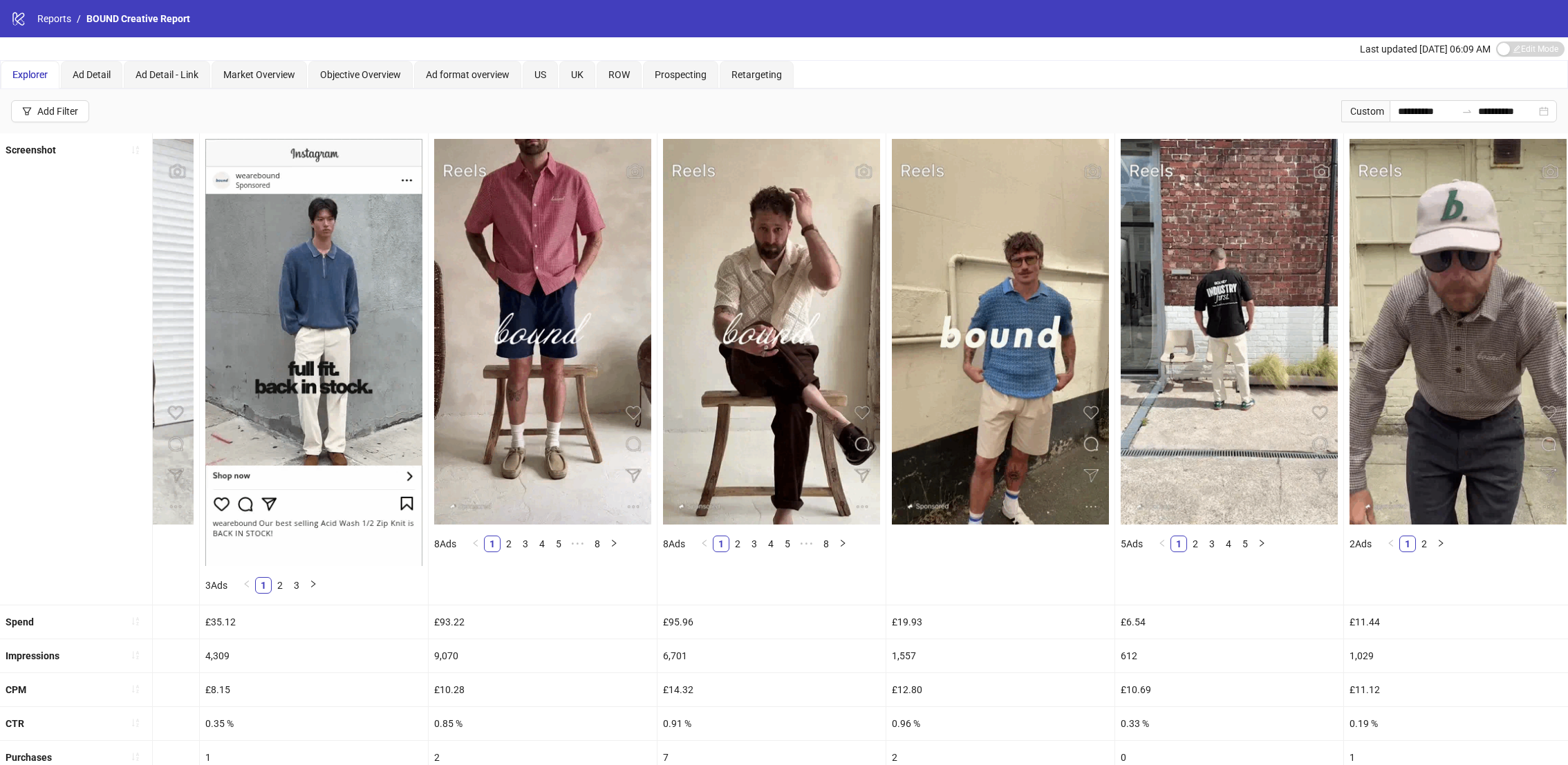
click at [52, 27] on div "logo/logo-mobile Reports / BOUND Creative Report" at bounding box center [784, 19] width 1568 height 37
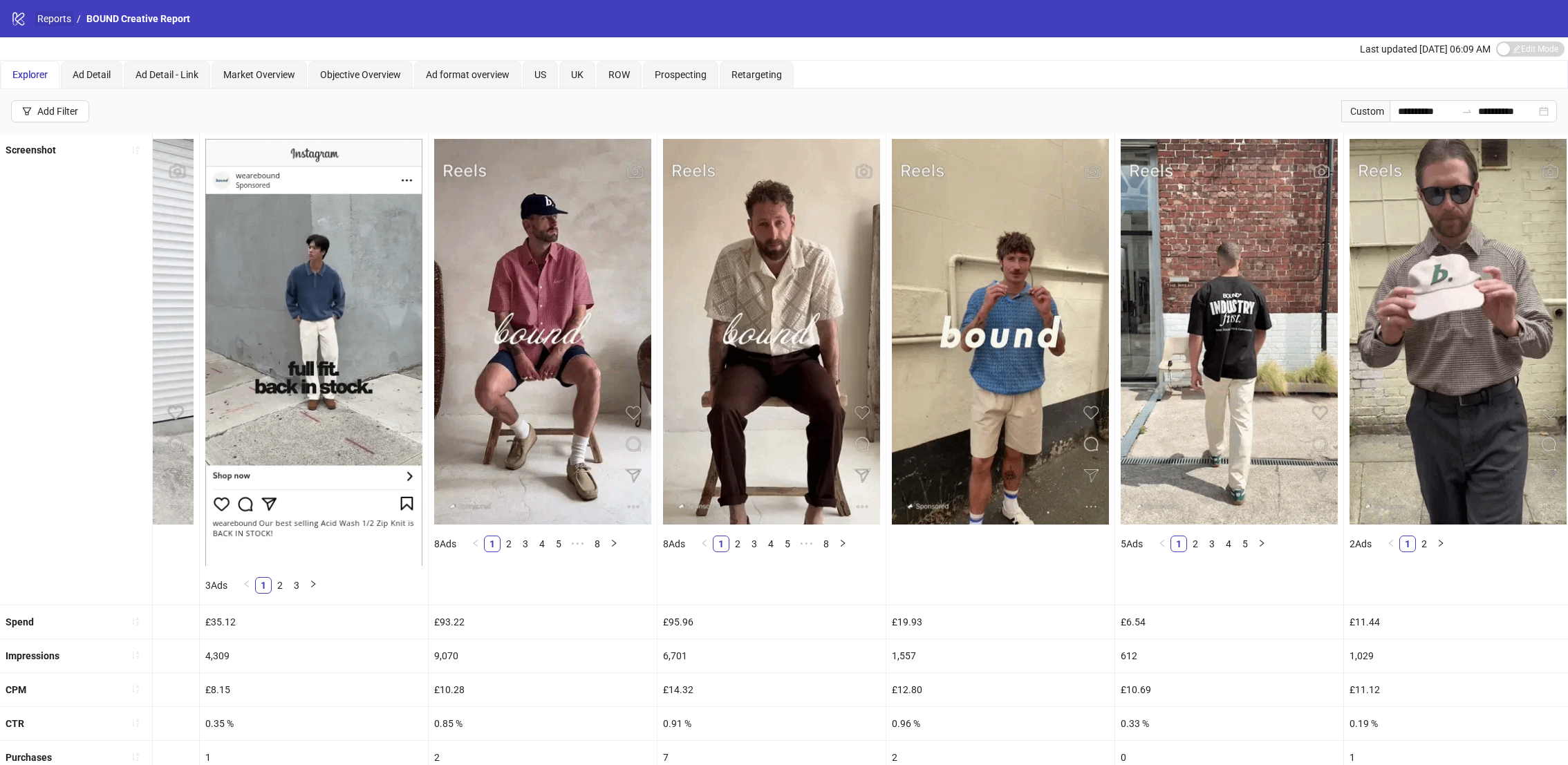
click at [50, 18] on link "Reports" at bounding box center [54, 19] width 40 height 16
